Goal: Transaction & Acquisition: Purchase product/service

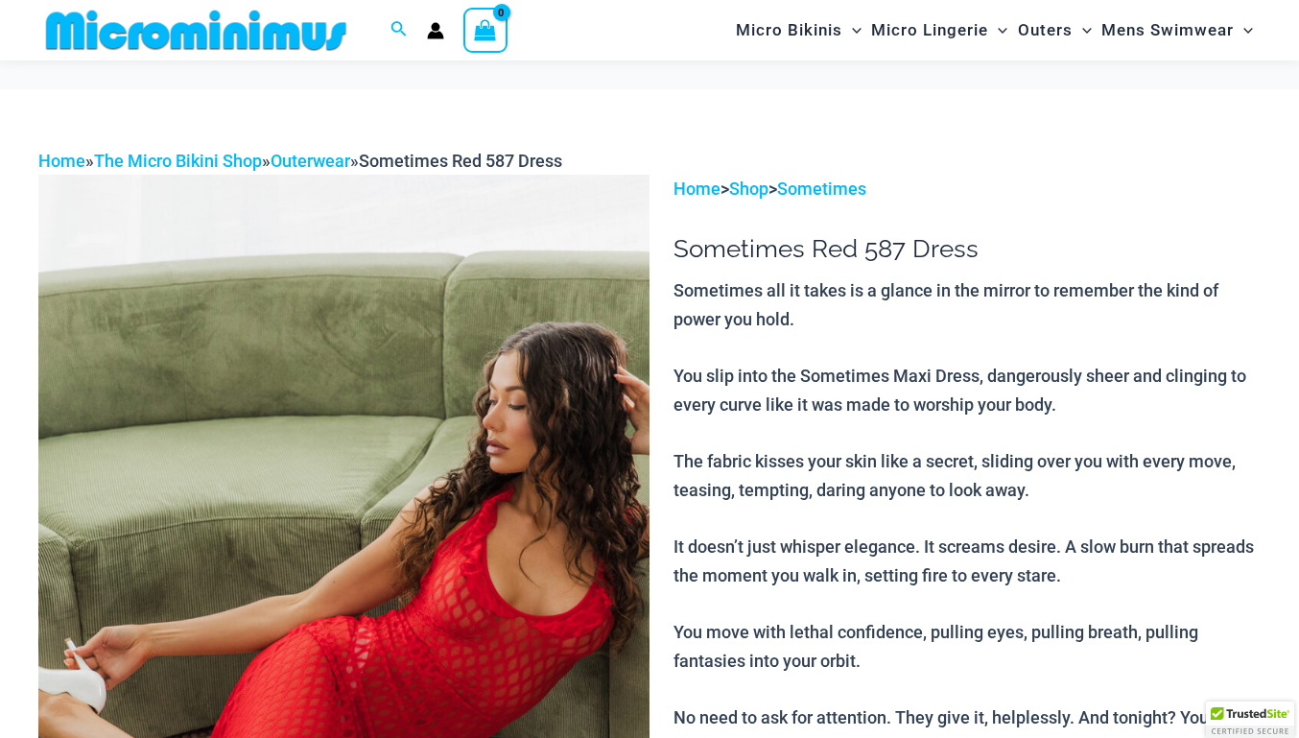
scroll to position [288, 0]
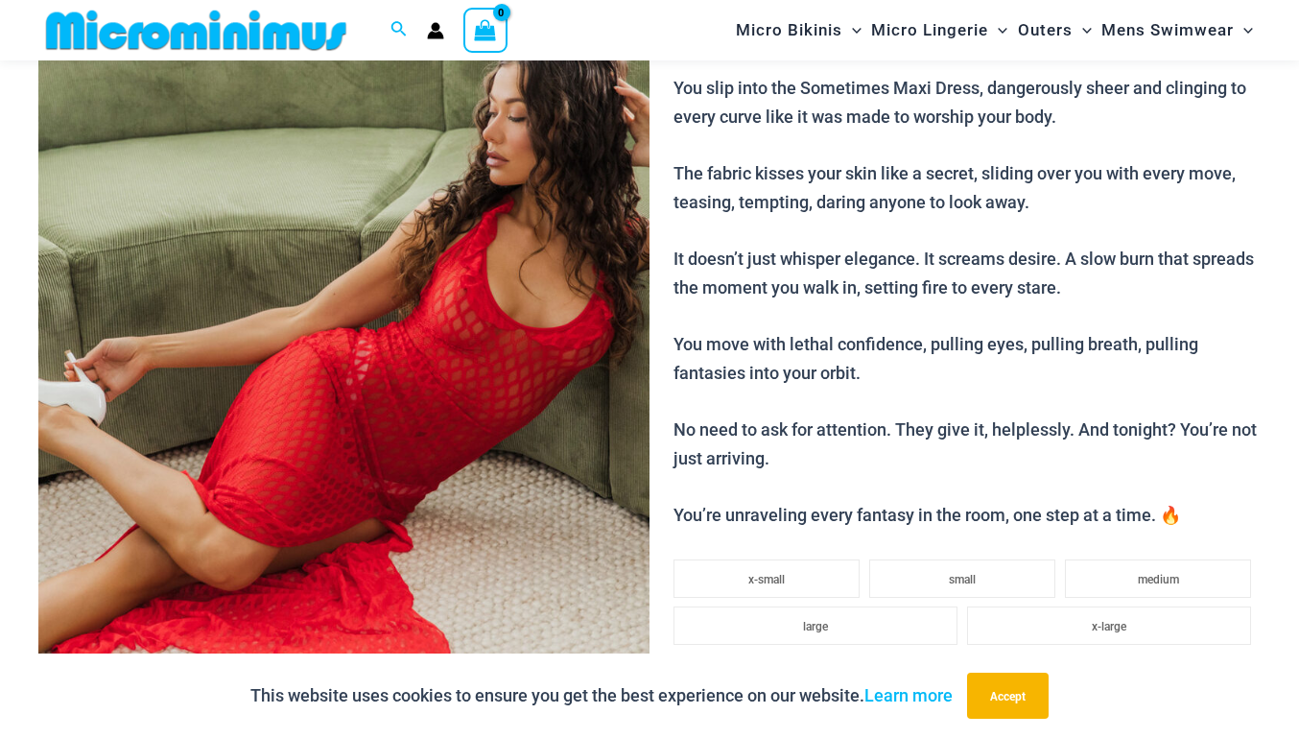
click at [457, 432] on img at bounding box center [343, 345] width 611 height 917
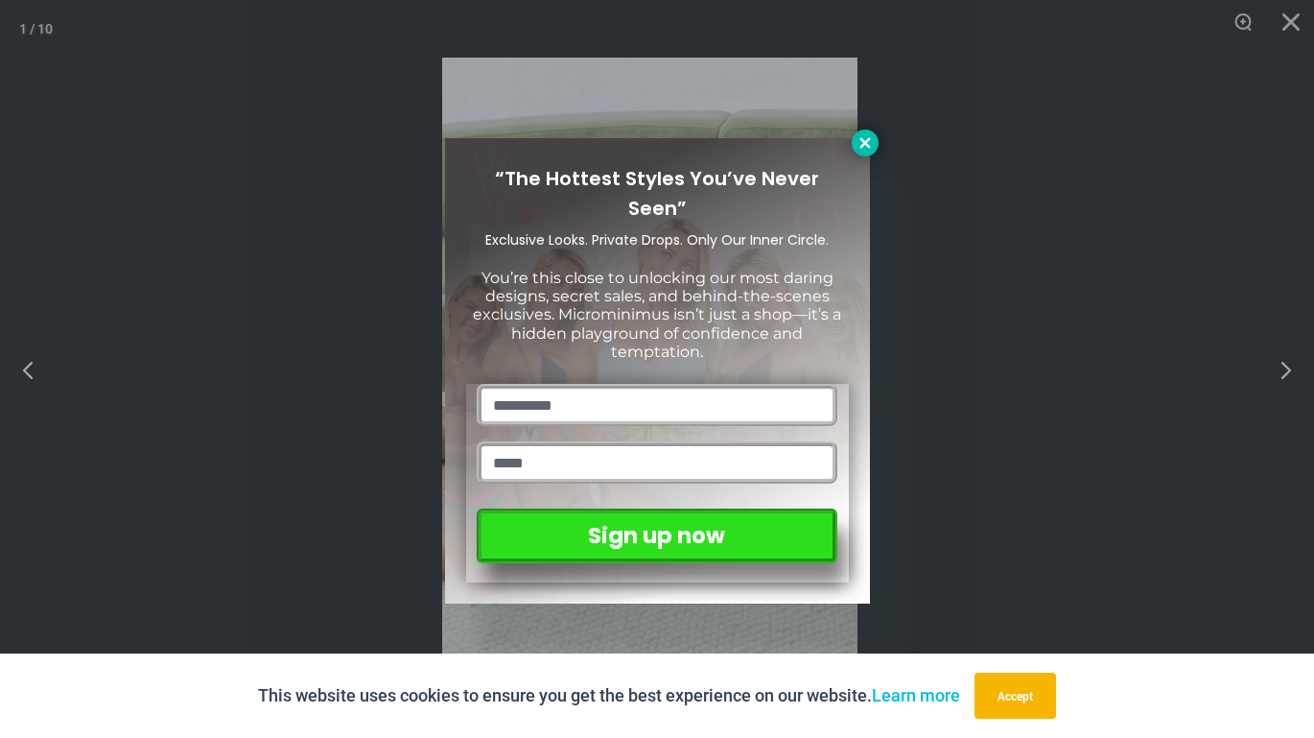
click at [864, 143] on icon at bounding box center [864, 142] width 11 height 11
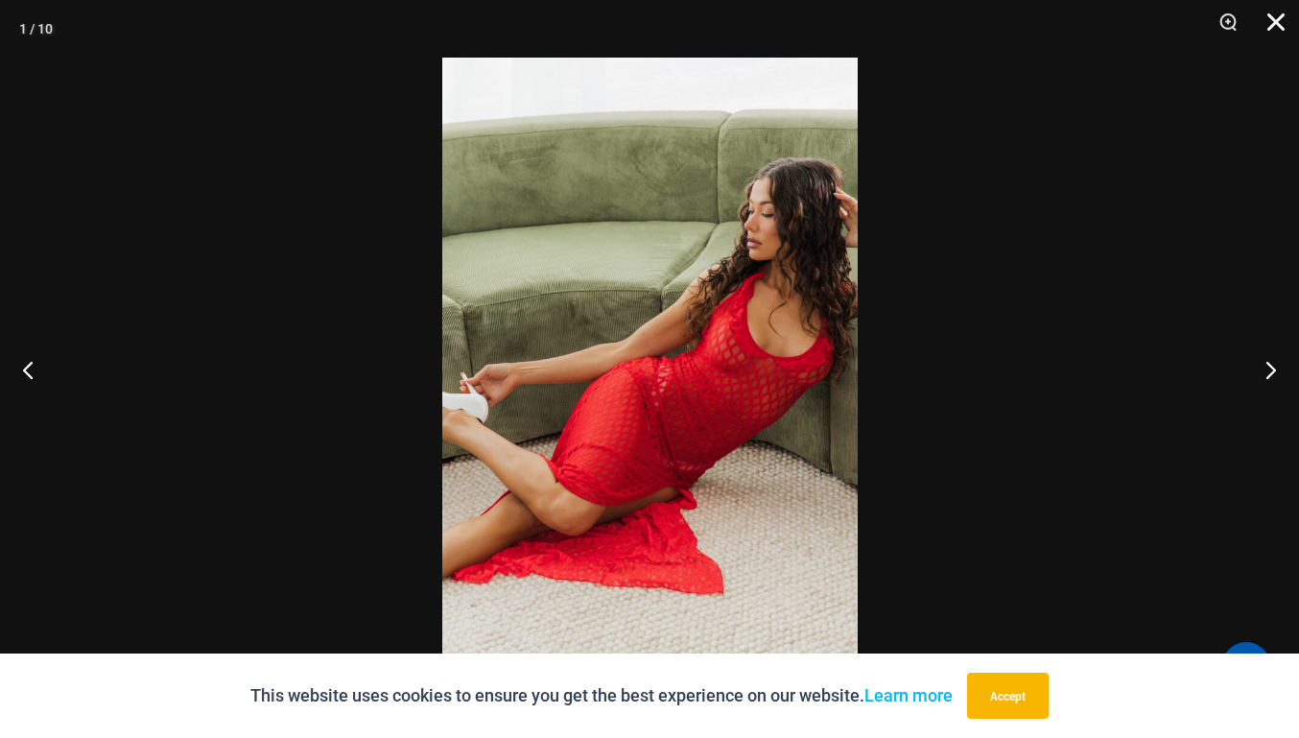
click at [1272, 27] on button "Close" at bounding box center [1269, 29] width 48 height 58
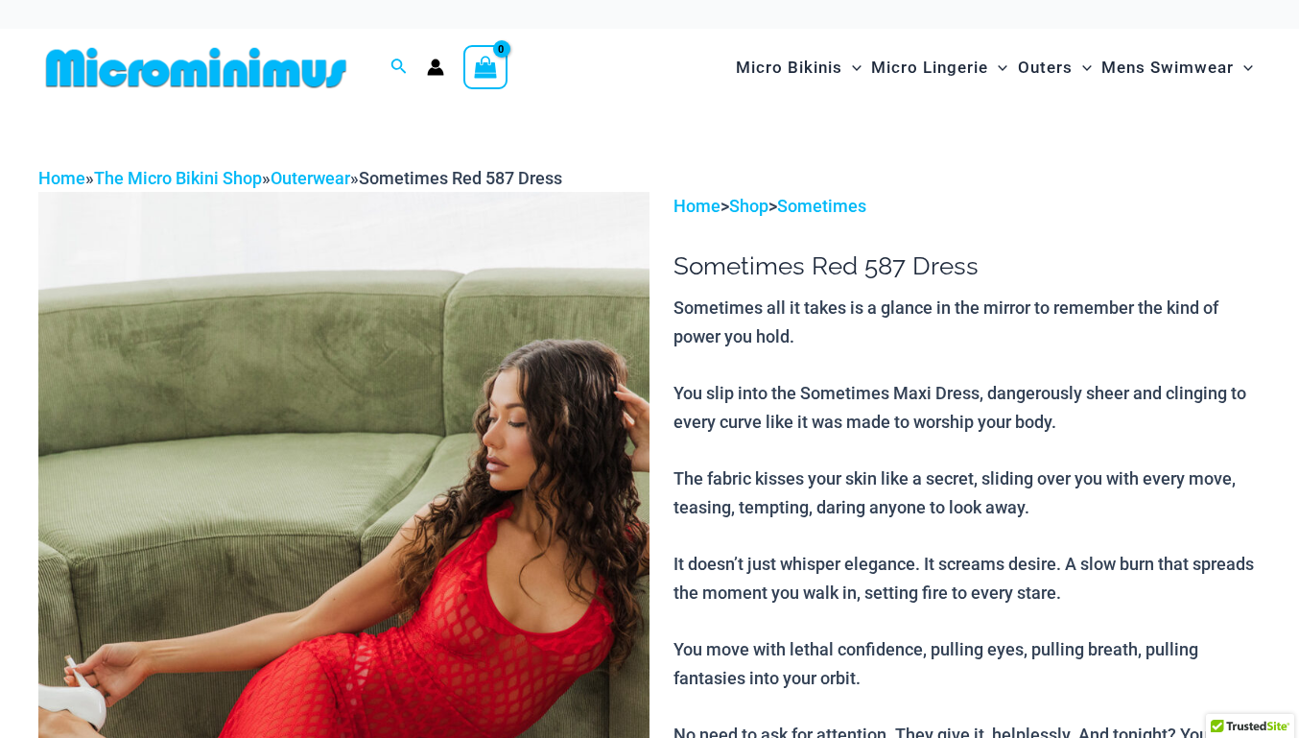
click at [276, 66] on img at bounding box center [196, 67] width 316 height 43
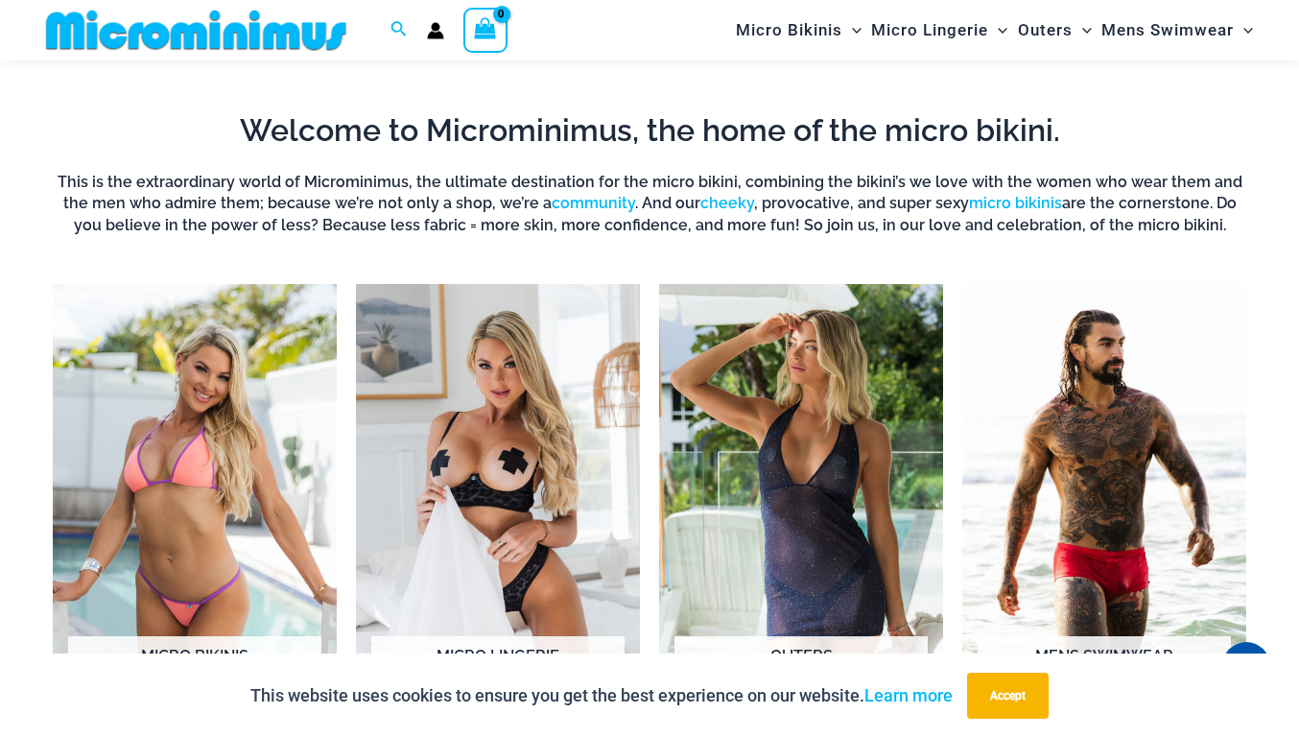
scroll to position [1230, 0]
